Goal: Navigation & Orientation: Find specific page/section

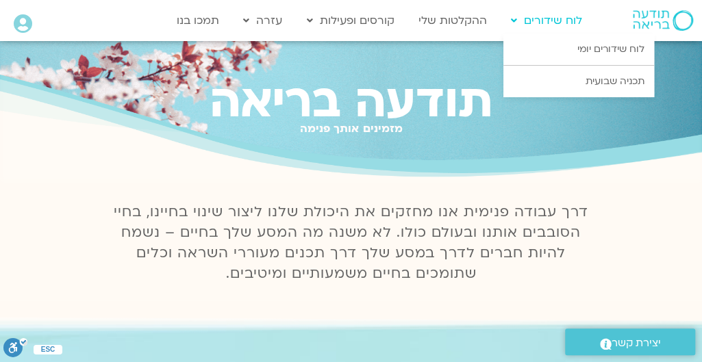
click at [548, 25] on link "לוח שידורים" at bounding box center [545, 21] width 85 height 26
click at [565, 47] on link "לוח שידורים יומי" at bounding box center [578, 49] width 151 height 31
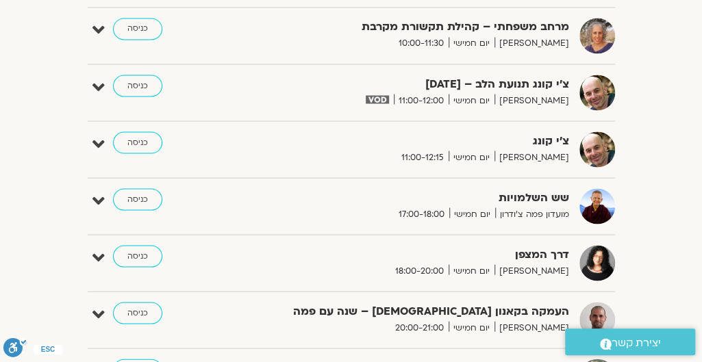
scroll to position [1027, 0]
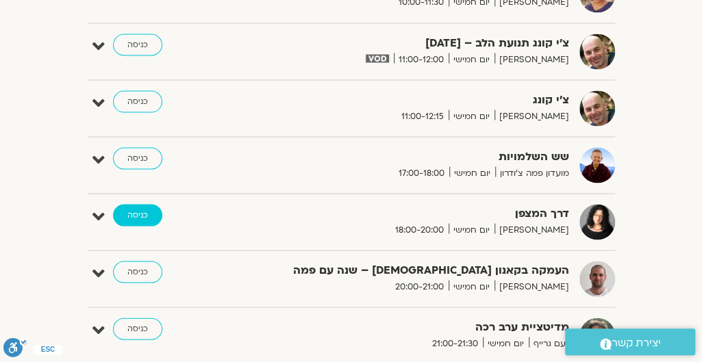
click at [141, 207] on link "כניסה" at bounding box center [137, 215] width 49 height 22
